Goal: Task Accomplishment & Management: Manage account settings

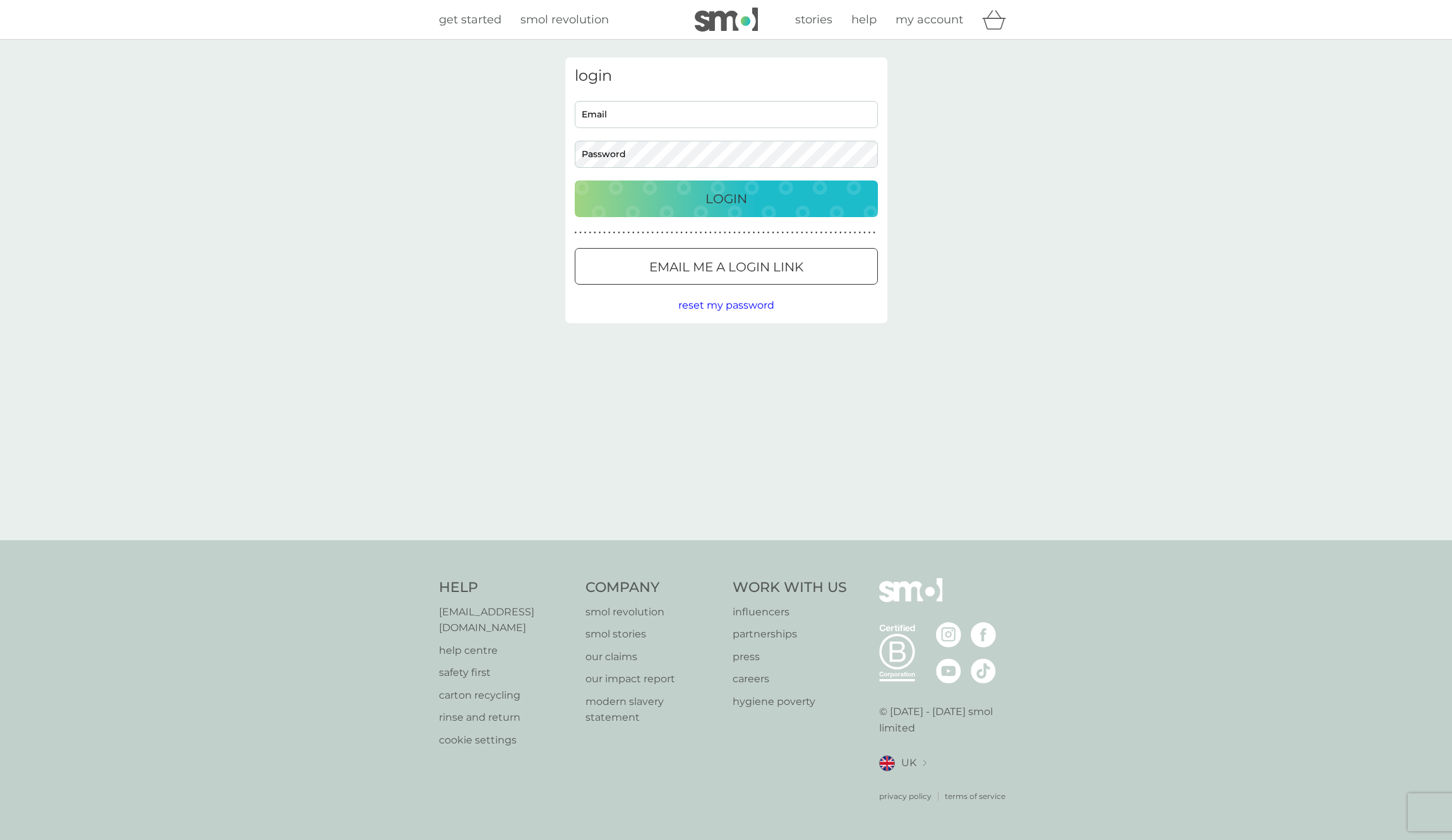
click at [585, 111] on input "Email" at bounding box center [726, 115] width 303 height 27
type input "[EMAIL_ADDRESS][DOMAIN_NAME]"
click at [648, 186] on button "Login" at bounding box center [726, 199] width 303 height 37
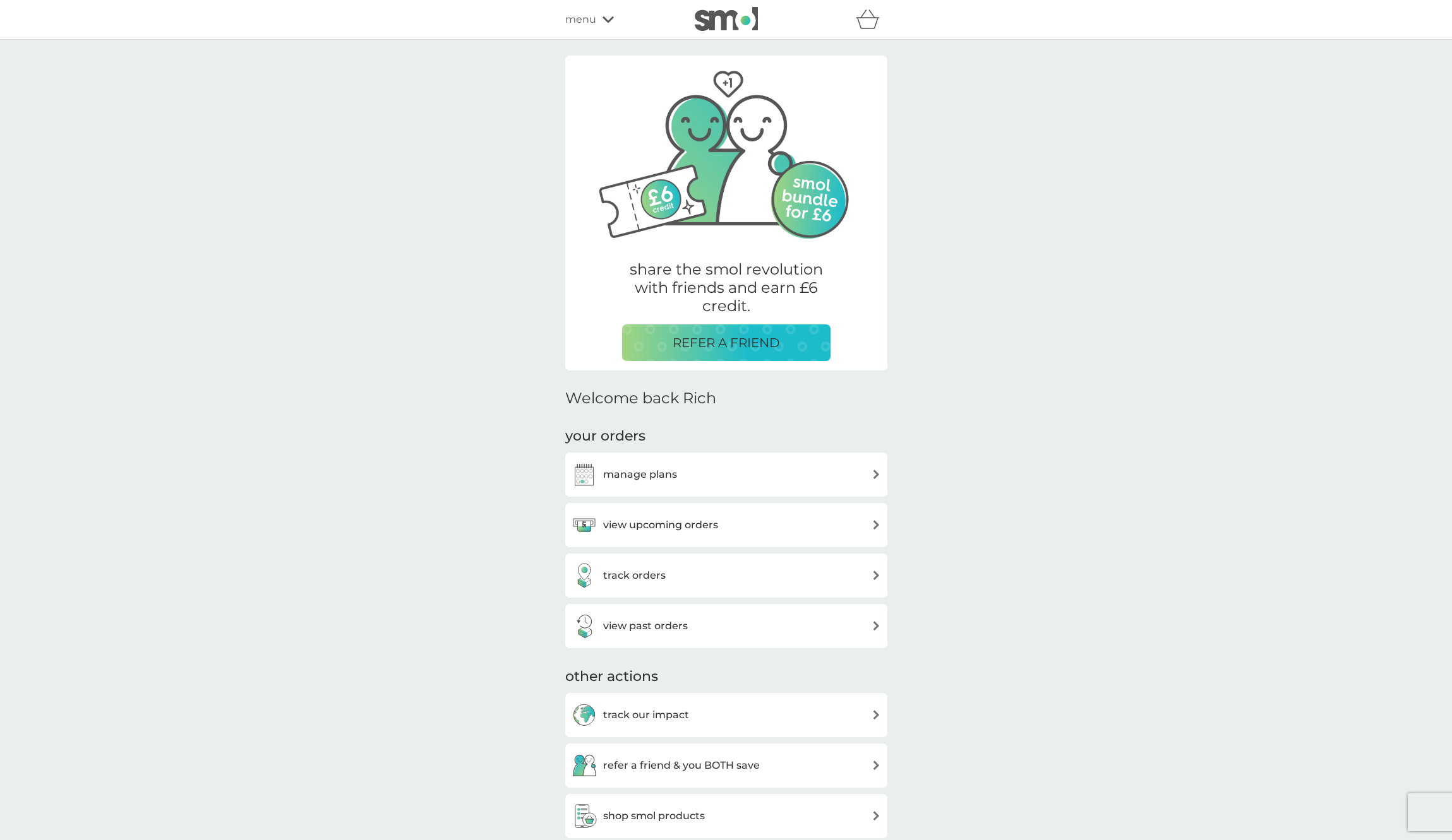
click at [678, 465] on div "manage plans" at bounding box center [726, 475] width 309 height 25
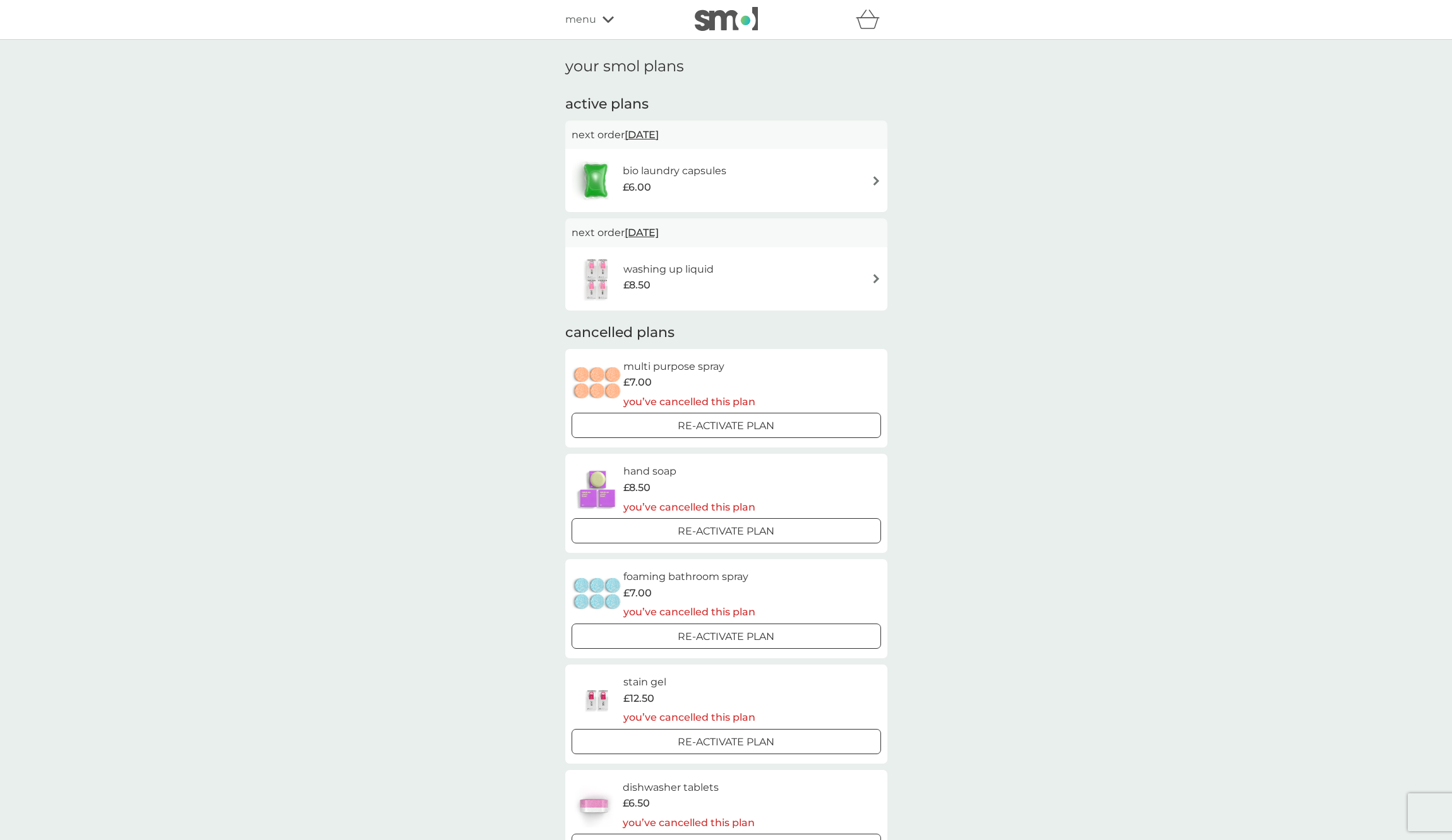
click at [873, 187] on div "bio laundry capsules £6.00" at bounding box center [726, 180] width 309 height 44
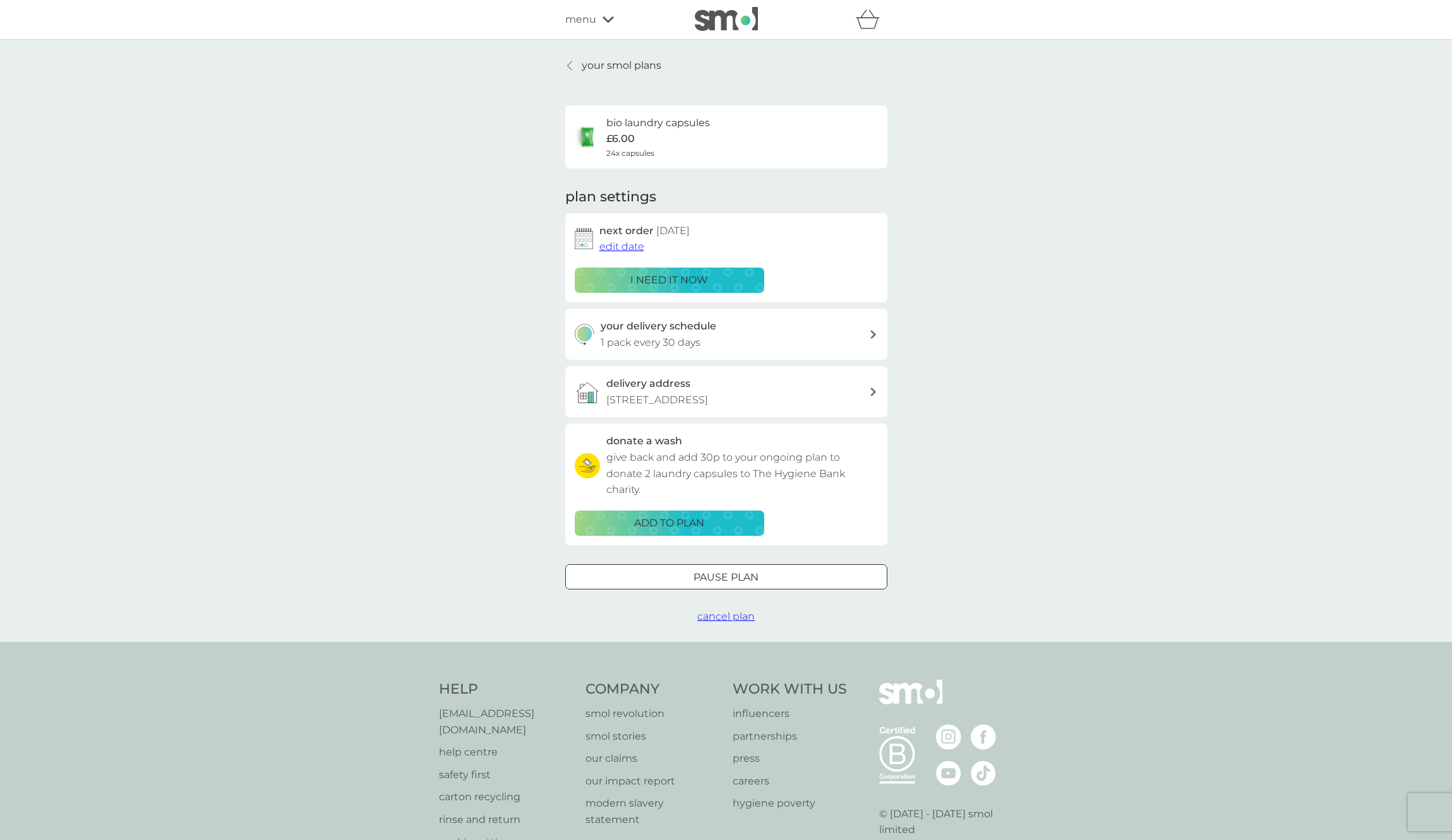
click at [701, 349] on div "your delivery schedule 1 pack every 30 days" at bounding box center [735, 334] width 269 height 32
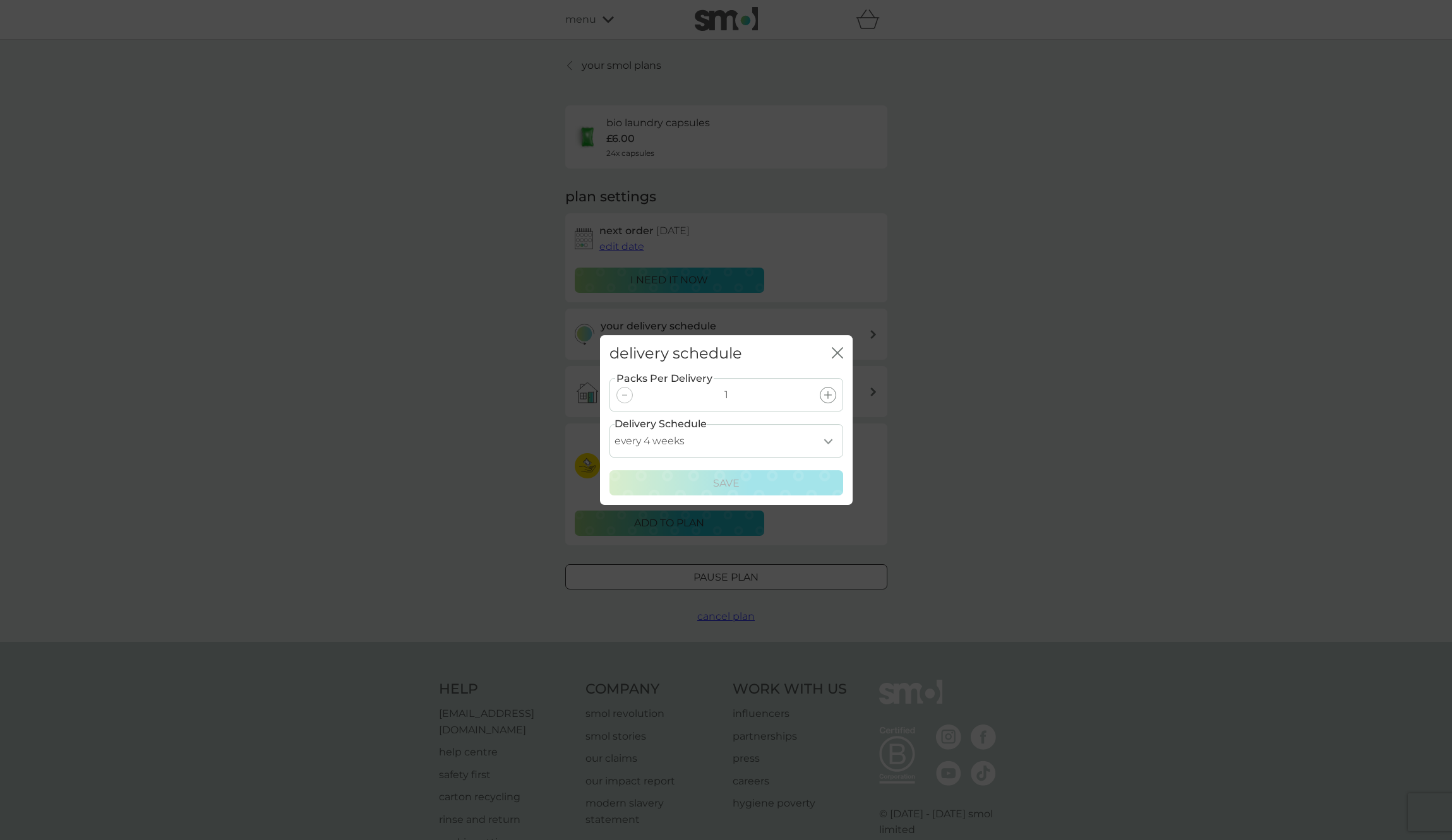
click at [742, 448] on select "every 1 week every 2 weeks every 3 weeks every 4 weeks every 5 weeks every 6 we…" at bounding box center [726, 441] width 234 height 34
select select "35"
click at [610, 424] on select "every 1 week every 2 weeks every 3 weeks every 4 weeks every 5 weeks every 6 we…" at bounding box center [726, 441] width 234 height 34
click at [732, 482] on p "Save" at bounding box center [726, 484] width 27 height 16
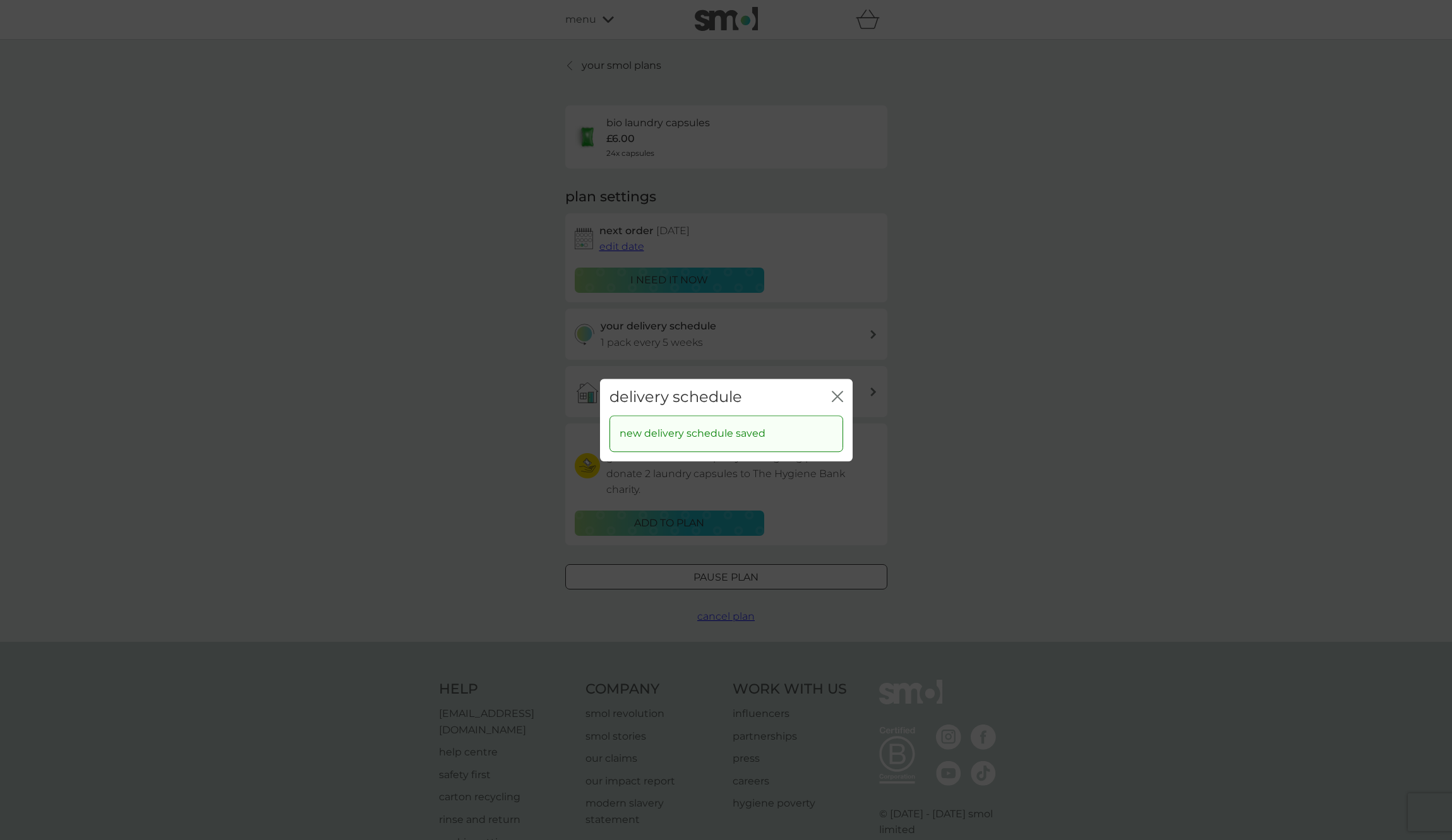
click at [843, 397] on div "delivery schedule close" at bounding box center [726, 398] width 252 height 38
click at [834, 397] on icon "close" at bounding box center [837, 396] width 11 height 11
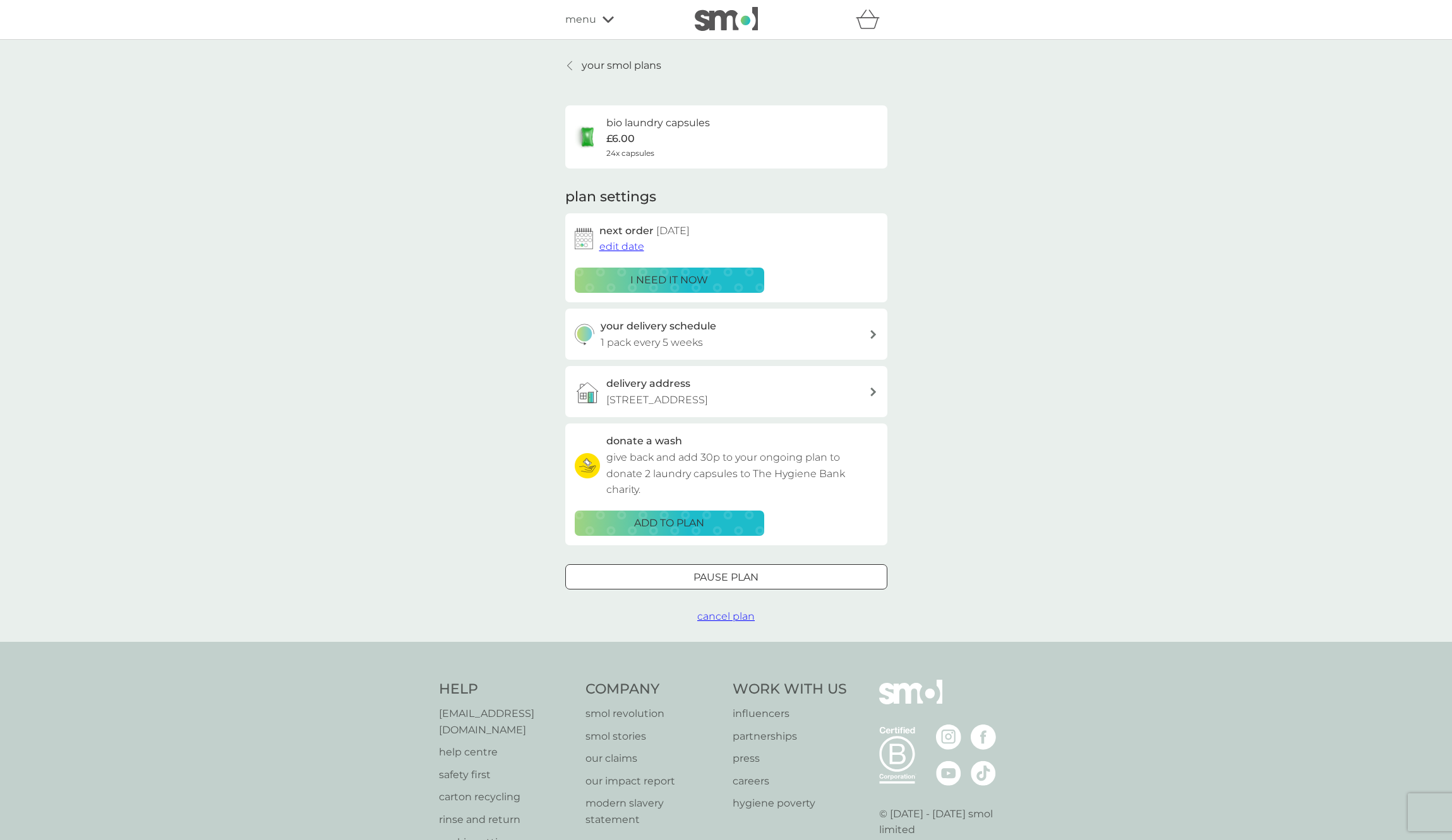
click at [632, 247] on span "edit date" at bounding box center [622, 246] width 45 height 12
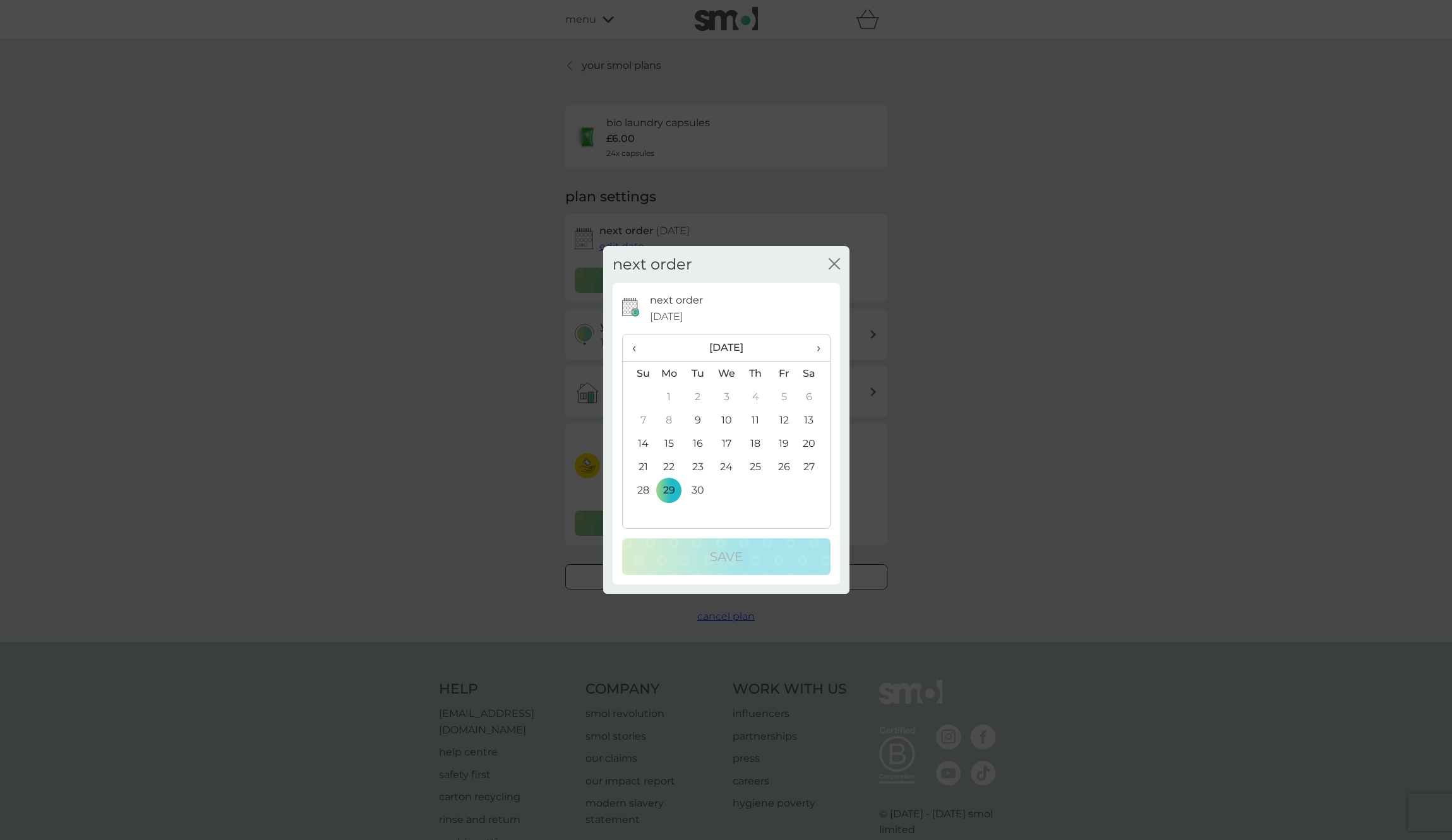
click at [812, 348] on span "›" at bounding box center [814, 348] width 13 height 27
click at [818, 348] on span "›" at bounding box center [814, 348] width 13 height 27
click at [823, 351] on th "›" at bounding box center [813, 348] width 32 height 27
click at [665, 393] on td "1" at bounding box center [669, 397] width 29 height 23
click at [703, 552] on div "Save" at bounding box center [726, 557] width 183 height 20
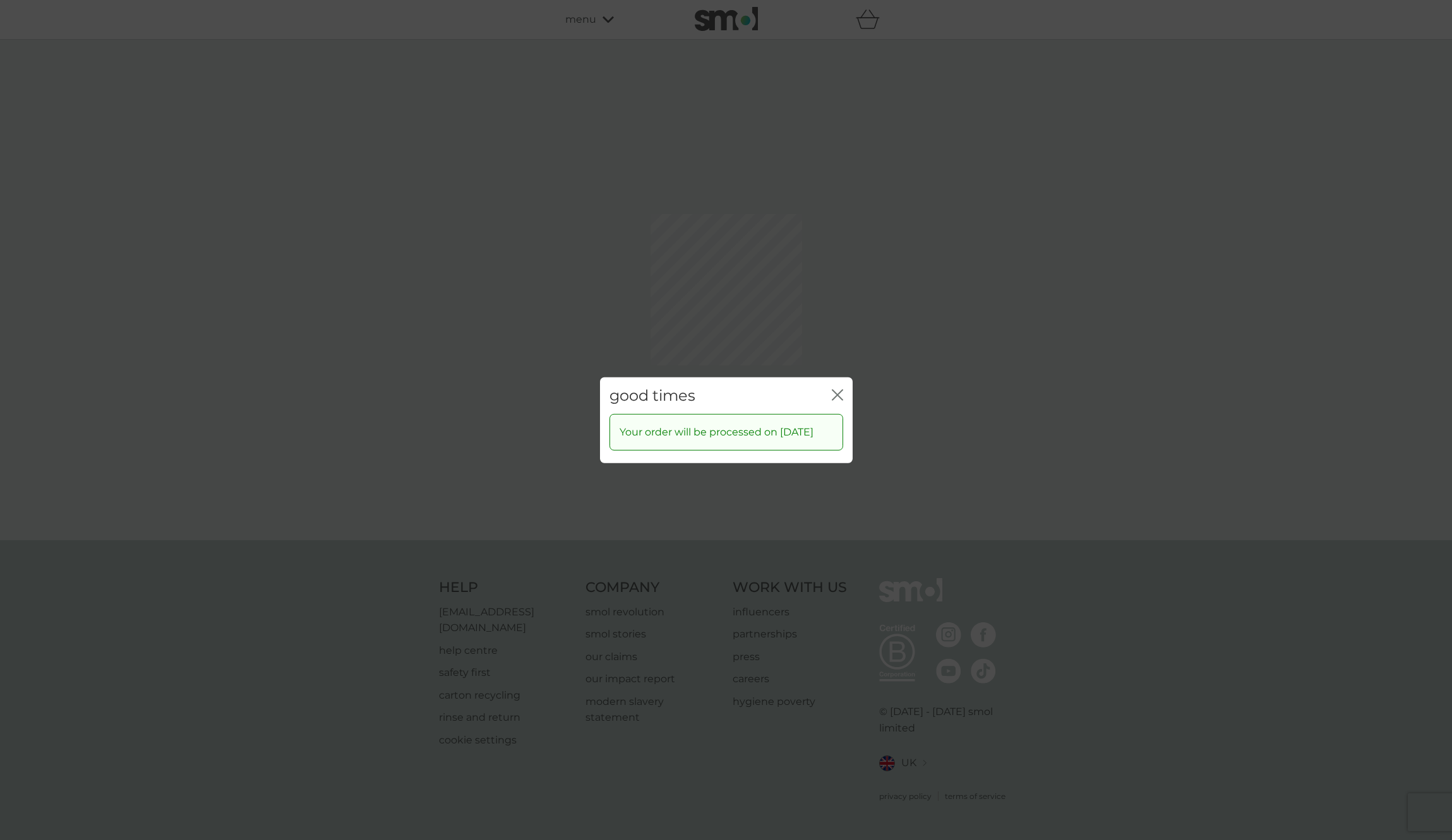
click at [505, 370] on div "good times close Your order will be processed on 1 Dec 2025" at bounding box center [726, 420] width 1452 height 840
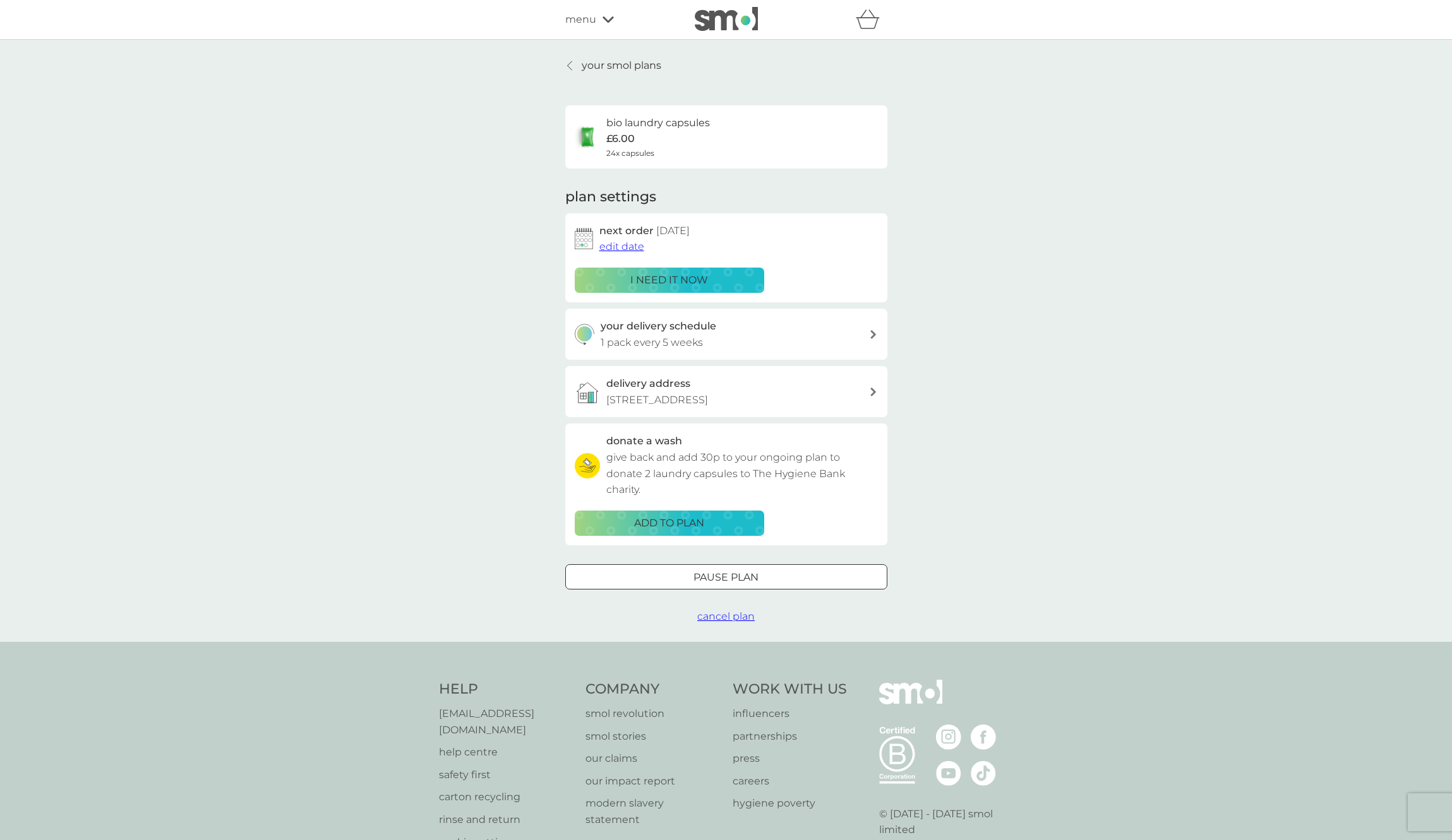
click at [587, 66] on p "your smol plans" at bounding box center [622, 66] width 80 height 16
